Goal: Task Accomplishment & Management: Manage account settings

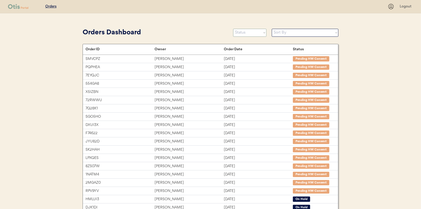
click at [248, 35] on select "Status On Hold New In Progress Complete Pending HW Consent Canceled" at bounding box center [249, 33] width 33 height 8
click at [233, 29] on select "Status On Hold New In Progress Complete Pending HW Consent Canceled" at bounding box center [249, 33] width 33 height 8
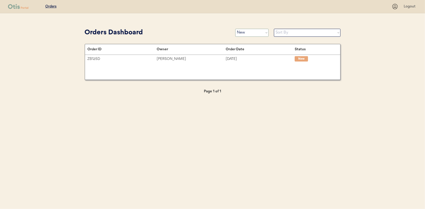
click at [250, 33] on select "Status On Hold New In Progress Complete Pending HW Consent Canceled" at bounding box center [251, 33] width 33 height 8
select select ""in_progress""
click at [235, 29] on select "Status On Hold New In Progress Complete Pending HW Consent Canceled" at bounding box center [251, 33] width 33 height 8
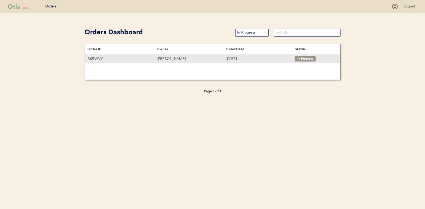
click at [168, 59] on div "Mark Fomby" at bounding box center [191, 59] width 69 height 6
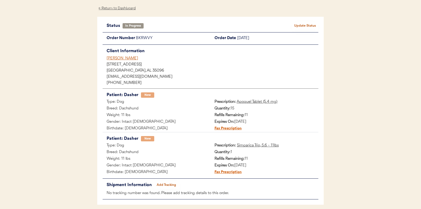
scroll to position [43, 0]
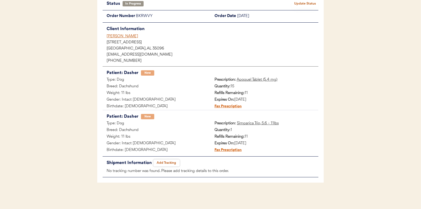
click at [159, 161] on button "Add Tracking" at bounding box center [166, 162] width 27 height 7
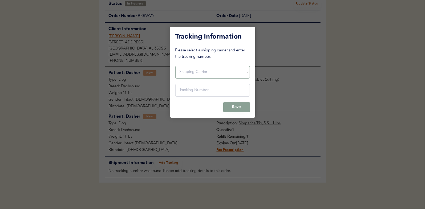
click at [194, 70] on select "Shipping Carrier FedEx FedEx Ground Economy UPS USPS" at bounding box center [212, 72] width 75 height 13
select select ""usps""
click at [175, 66] on select "Shipping Carrier FedEx FedEx Ground Economy UPS USPS" at bounding box center [212, 72] width 75 height 13
click at [185, 90] on input "input" at bounding box center [212, 90] width 75 height 13
paste input "9400150105497029867328"
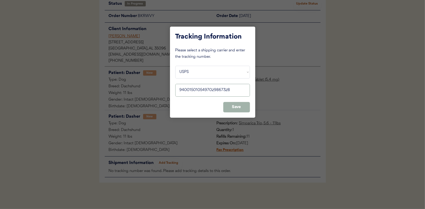
type input "9400150105497029867328"
click at [237, 108] on button "Save" at bounding box center [236, 107] width 27 height 10
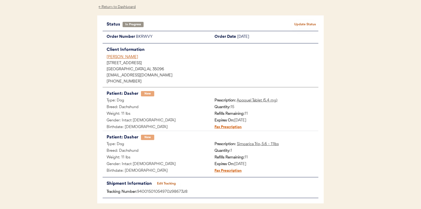
scroll to position [0, 0]
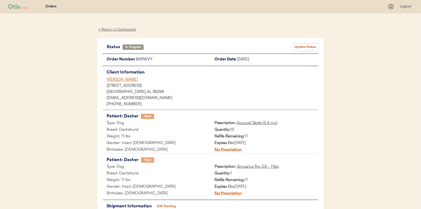
click at [309, 46] on button "Update Status" at bounding box center [305, 46] width 27 height 7
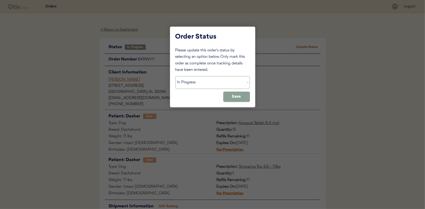
click at [194, 81] on select "Status On Hold New In Progress Complete Pending HW Consent Canceled" at bounding box center [212, 82] width 75 height 13
select select ""complete""
click at [175, 76] on select "Status On Hold New In Progress Complete Pending HW Consent Canceled" at bounding box center [212, 82] width 75 height 13
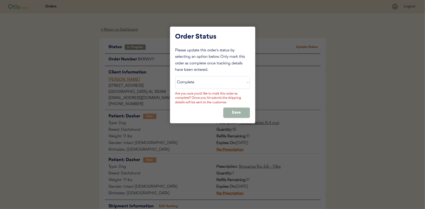
click at [232, 109] on button "Save" at bounding box center [236, 113] width 27 height 10
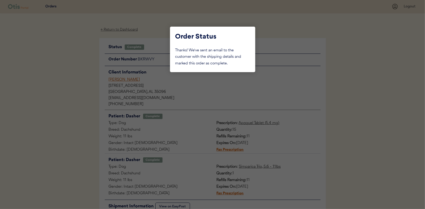
click at [47, 80] on div at bounding box center [212, 104] width 425 height 209
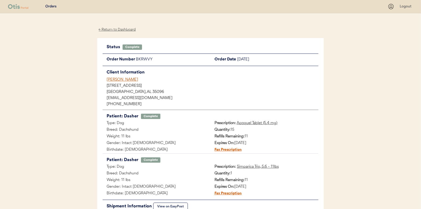
click at [117, 31] on div "← Return to Dashboard" at bounding box center [117, 30] width 40 height 6
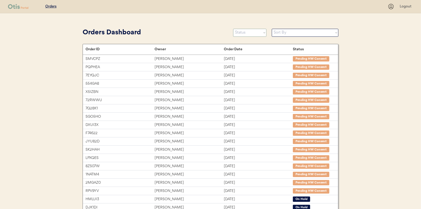
click at [240, 34] on select "Status On Hold New In Progress Complete Pending HW Consent Canceled" at bounding box center [249, 33] width 33 height 8
select select ""new""
click at [233, 29] on select "Status On Hold New In Progress Complete Pending HW Consent Canceled" at bounding box center [249, 33] width 33 height 8
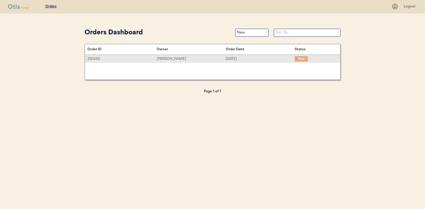
click at [164, 58] on div "Natasha Zipes" at bounding box center [191, 59] width 69 height 6
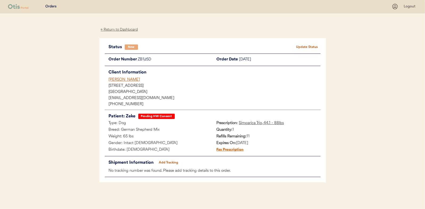
click at [304, 45] on button "Update Status" at bounding box center [307, 46] width 27 height 7
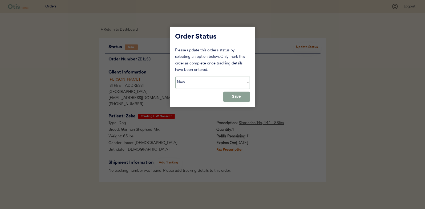
click at [211, 85] on select "Status On Hold New In Progress Complete Pending HW Consent Canceled" at bounding box center [212, 82] width 75 height 13
select select ""pending_hw_consent""
click at [175, 76] on select "Status On Hold New In Progress Complete Pending HW Consent Canceled" at bounding box center [212, 82] width 75 height 13
click at [237, 98] on button "Save" at bounding box center [236, 97] width 27 height 10
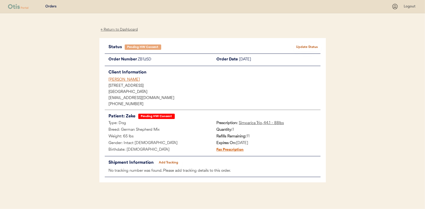
click at [121, 30] on div "← Return to Dashboard" at bounding box center [119, 30] width 40 height 6
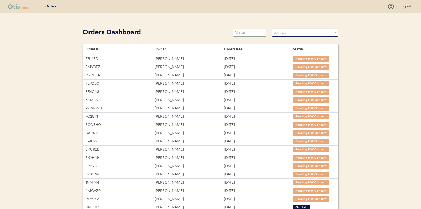
click at [251, 31] on select "Status On Hold New In Progress Complete Pending HW Consent Canceled" at bounding box center [249, 33] width 33 height 8
click at [233, 29] on select "Status On Hold New In Progress Complete Pending HW Consent Canceled" at bounding box center [249, 33] width 33 height 8
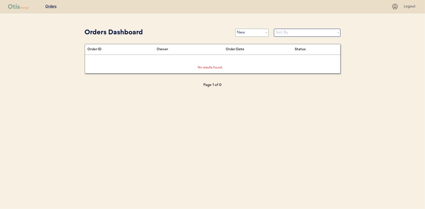
click at [245, 30] on select "Status On Hold New In Progress Complete Pending HW Consent Canceled" at bounding box center [251, 33] width 33 height 8
click at [235, 29] on select "Status On Hold New In Progress Complete Pending HW Consent Canceled" at bounding box center [251, 33] width 33 height 8
click at [246, 30] on select "Status On Hold New In Progress Complete Pending HW Consent Canceled" at bounding box center [251, 33] width 33 height 8
select select ""new""
click at [235, 29] on select "Status On Hold New In Progress Complete Pending HW Consent Canceled" at bounding box center [251, 33] width 33 height 8
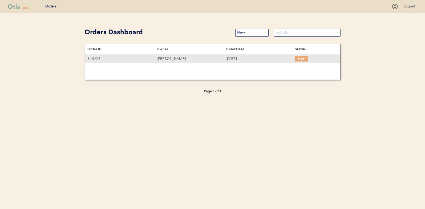
click at [172, 60] on div "Rosa Fuenmayor" at bounding box center [191, 59] width 69 height 6
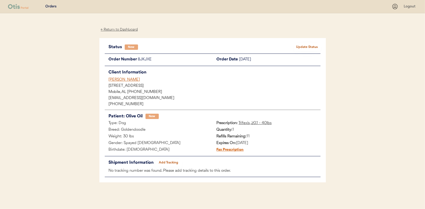
click at [120, 27] on div "← Return to Dashboard" at bounding box center [119, 30] width 40 height 6
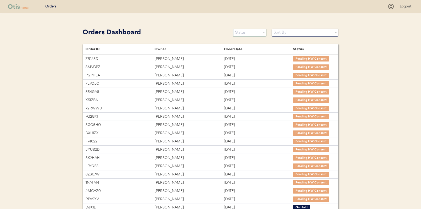
click at [251, 33] on select "Status On Hold New In Progress Complete Pending HW Consent Canceled" at bounding box center [249, 33] width 33 height 8
click at [233, 29] on select "Status On Hold New In Progress Complete Pending HW Consent Canceled" at bounding box center [249, 33] width 33 height 8
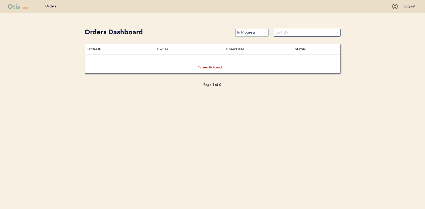
click at [257, 34] on select "Status On Hold New In Progress Complete Pending HW Consent Canceled" at bounding box center [251, 33] width 33 height 8
select select ""complete""
click at [235, 29] on select "Status On Hold New In Progress Complete Pending HW Consent Canceled" at bounding box center [251, 33] width 33 height 8
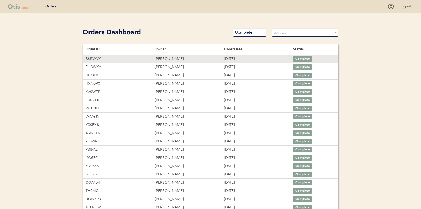
click at [165, 58] on div "[PERSON_NAME]" at bounding box center [189, 59] width 69 height 6
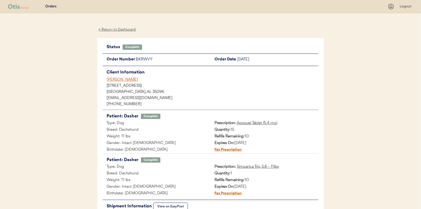
click at [116, 28] on div "← Return to Dashboard" at bounding box center [117, 30] width 40 height 6
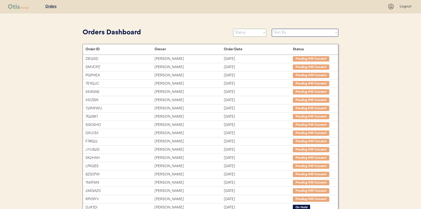
click at [242, 35] on select "Status On Hold New In Progress Complete Pending HW Consent Canceled" at bounding box center [249, 33] width 33 height 8
select select ""new""
click at [233, 29] on select "Status On Hold New In Progress Complete Pending HW Consent Canceled" at bounding box center [249, 33] width 33 height 8
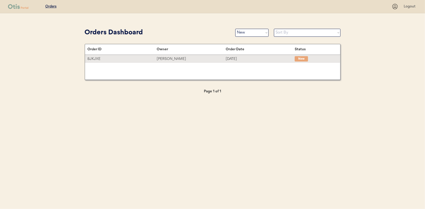
click at [175, 58] on div "Rosa Fuenmayor" at bounding box center [191, 59] width 69 height 6
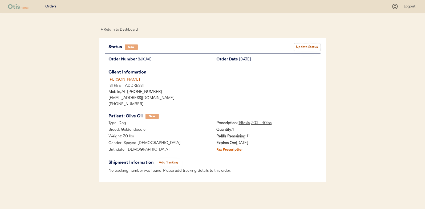
click at [307, 46] on button "Update Status" at bounding box center [307, 46] width 27 height 7
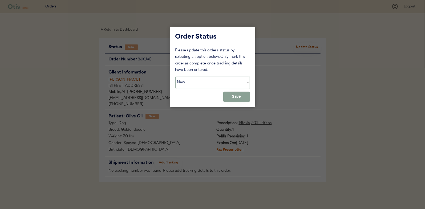
click at [191, 80] on select "Status On Hold New In Progress Complete Pending HW Consent Canceled" at bounding box center [212, 82] width 75 height 13
select select ""in_progress""
click at [175, 76] on select "Status On Hold New In Progress Complete Pending HW Consent Canceled" at bounding box center [212, 82] width 75 height 13
click at [234, 96] on button "Save" at bounding box center [236, 97] width 27 height 10
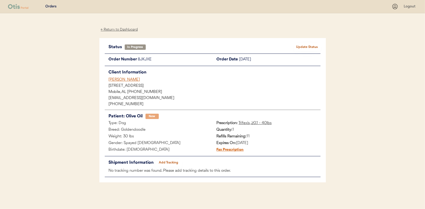
click at [125, 29] on div "← Return to Dashboard" at bounding box center [119, 30] width 40 height 6
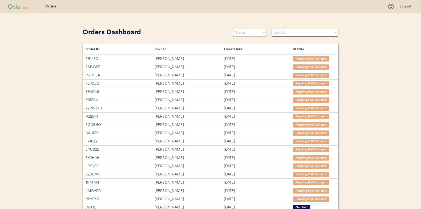
click at [246, 32] on select "Status On Hold New In Progress Complete Pending HW Consent Canceled" at bounding box center [249, 33] width 33 height 8
select select ""new""
click at [233, 29] on select "Status On Hold New In Progress Complete Pending HW Consent Canceled" at bounding box center [249, 33] width 33 height 8
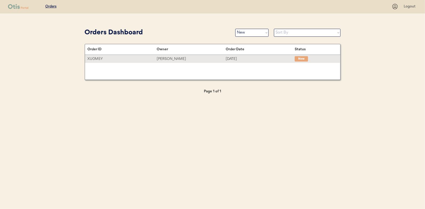
click at [179, 58] on div "[PERSON_NAME]" at bounding box center [191, 59] width 69 height 6
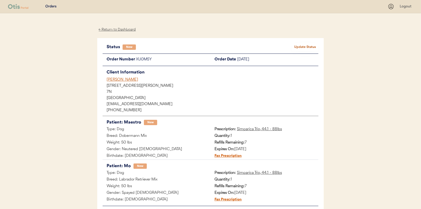
click at [303, 48] on button "Update Status" at bounding box center [305, 46] width 27 height 7
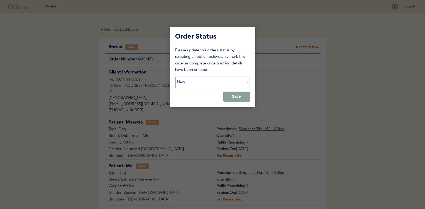
click at [188, 85] on select "Status On Hold New In Progress Complete Pending HW Consent Canceled" at bounding box center [212, 82] width 75 height 13
select select ""in_progress""
click at [175, 76] on select "Status On Hold New In Progress Complete Pending HW Consent Canceled" at bounding box center [212, 82] width 75 height 13
click at [234, 99] on button "Save" at bounding box center [236, 97] width 27 height 10
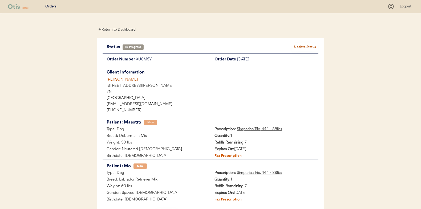
click at [126, 30] on div "← Return to Dashboard" at bounding box center [117, 30] width 40 height 6
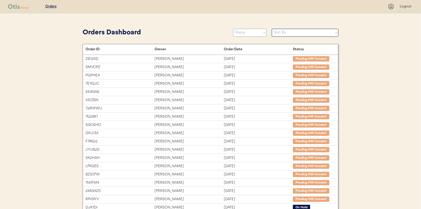
click at [248, 35] on select "Status On Hold New In Progress Complete Pending HW Consent Canceled" at bounding box center [249, 33] width 33 height 8
select select ""new""
click at [233, 29] on select "Status On Hold New In Progress Complete Pending HW Consent Canceled" at bounding box center [249, 33] width 33 height 8
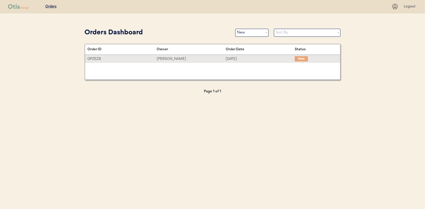
drag, startPoint x: 173, startPoint y: 59, endPoint x: 80, endPoint y: 54, distance: 93.2
click at [173, 59] on div "[PERSON_NAME]" at bounding box center [191, 59] width 69 height 6
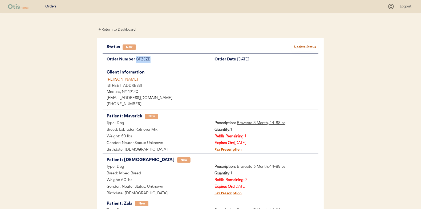
drag, startPoint x: 151, startPoint y: 60, endPoint x: 136, endPoint y: 61, distance: 15.0
click at [136, 61] on div "GPZEZB" at bounding box center [173, 60] width 75 height 7
drag, startPoint x: 136, startPoint y: 61, endPoint x: 143, endPoint y: 60, distance: 7.5
copy div "GPZEZB"
click at [309, 45] on button "Update Status" at bounding box center [305, 46] width 27 height 7
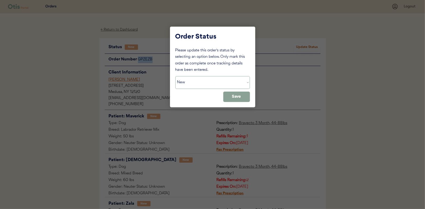
click at [212, 85] on select "Status On Hold New In Progress Complete Pending HW Consent Canceled" at bounding box center [212, 82] width 75 height 13
select select ""on_hold""
click at [175, 76] on select "Status On Hold New In Progress Complete Pending HW Consent Canceled" at bounding box center [212, 82] width 75 height 13
click at [226, 94] on button "Save" at bounding box center [236, 97] width 27 height 10
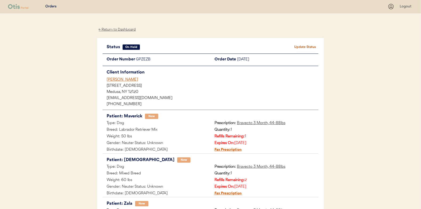
click at [122, 29] on div "← Return to Dashboard" at bounding box center [117, 30] width 40 height 6
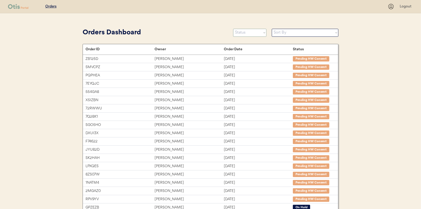
click at [245, 33] on select "Status On Hold New In Progress Complete Pending HW Consent Canceled" at bounding box center [249, 33] width 33 height 8
select select ""new""
click at [233, 29] on select "Status On Hold New In Progress Complete Pending HW Consent Canceled" at bounding box center [249, 33] width 33 height 8
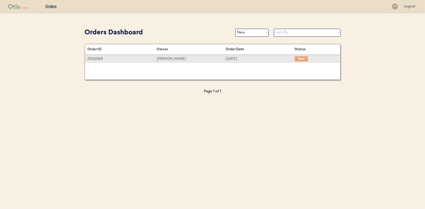
click at [170, 58] on div "[PERSON_NAME]" at bounding box center [191, 59] width 69 height 6
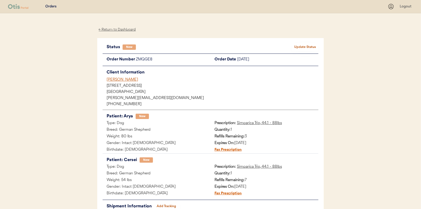
click at [127, 29] on div "← Return to Dashboard" at bounding box center [117, 30] width 40 height 6
